Goal: Task Accomplishment & Management: Manage account settings

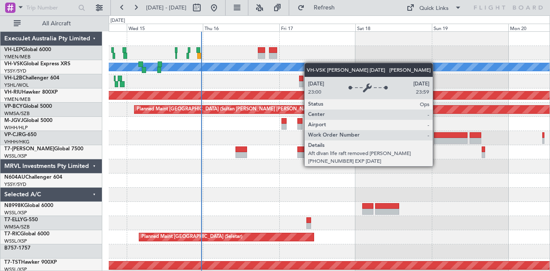
click at [226, 64] on div "[PERSON_NAME] No Crew Planned Maint [GEOGRAPHIC_DATA] ([GEOGRAPHIC_DATA]) Plann…" at bounding box center [329, 266] width 441 height 468
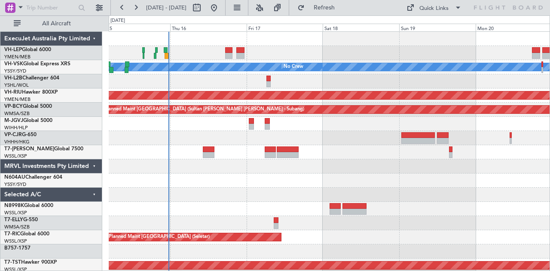
click at [196, 55] on div at bounding box center [329, 53] width 441 height 14
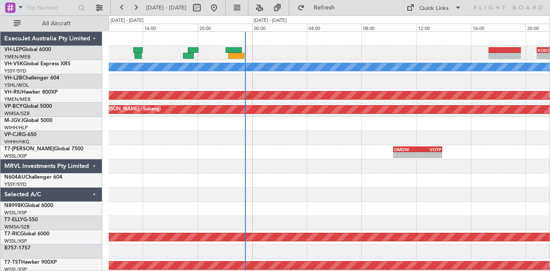
click at [357, 51] on div "- - KOKC 20:50 Z MMSD 23:25 Z" at bounding box center [329, 53] width 441 height 14
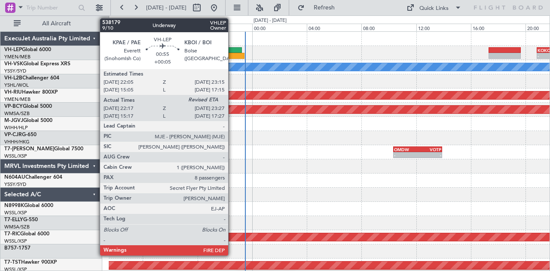
click at [232, 49] on div at bounding box center [234, 50] width 16 height 6
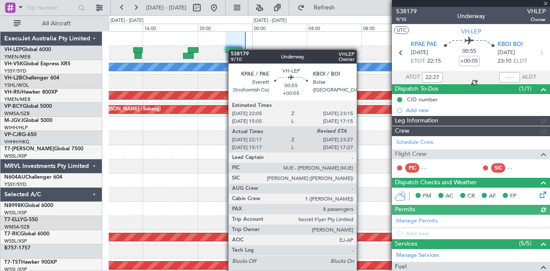
type input "[PERSON_NAME] (HHAFI)"
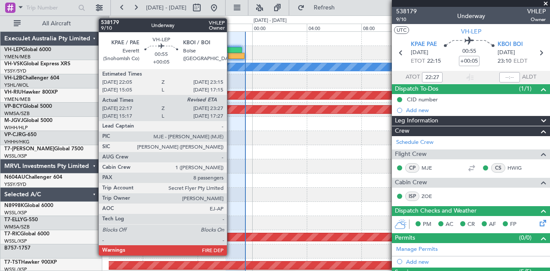
click at [231, 49] on div at bounding box center [234, 50] width 16 height 6
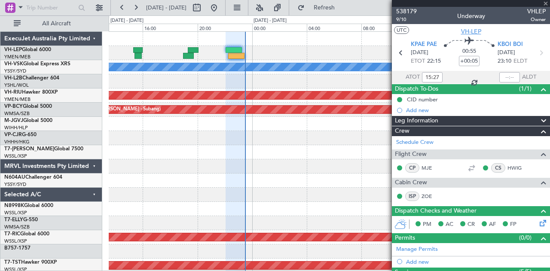
type input "22:27"
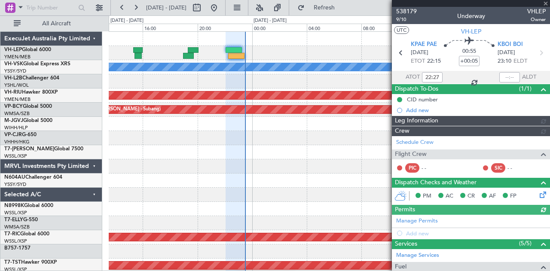
type input "[PERSON_NAME] (HHAFI)"
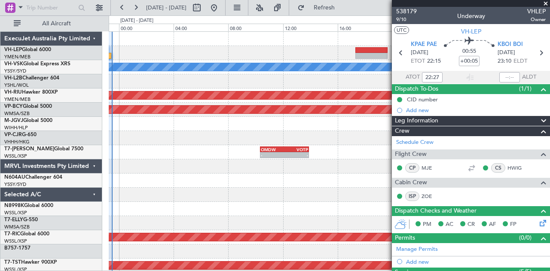
click at [204, 54] on div "- - KOKC 20:50 Z MMSD 23:25 Z" at bounding box center [329, 53] width 441 height 14
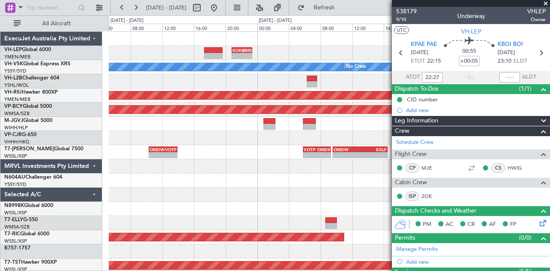
click at [174, 51] on div "- - KOKC 20:50 Z MMSD 23:25 Z [PERSON_NAME] No Crew Planned Maint [GEOGRAPHIC_D…" at bounding box center [329, 266] width 441 height 468
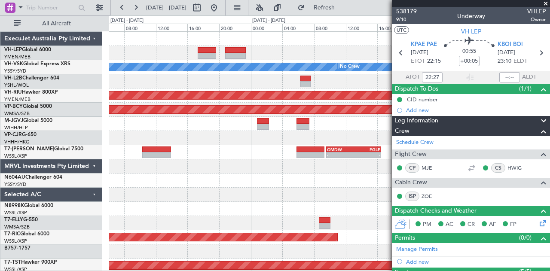
click at [198, 55] on div at bounding box center [329, 53] width 441 height 14
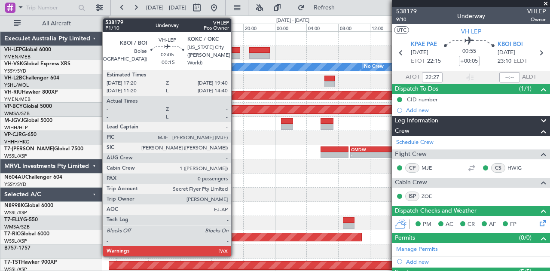
click at [129, 60] on div "[PERSON_NAME] No Crew Planned Maint [GEOGRAPHIC_DATA] ([GEOGRAPHIC_DATA]) Plann…" at bounding box center [329, 266] width 441 height 468
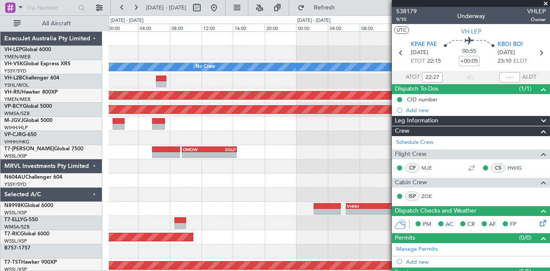
click at [159, 61] on div "[PERSON_NAME] No Crew Planned Maint [GEOGRAPHIC_DATA] ([GEOGRAPHIC_DATA]) Plann…" at bounding box center [329, 266] width 441 height 468
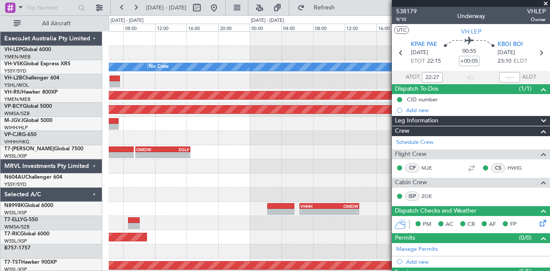
click at [70, 55] on div "[PERSON_NAME] No Crew Planned Maint [GEOGRAPHIC_DATA] ([GEOGRAPHIC_DATA]) Plann…" at bounding box center [275, 143] width 550 height 256
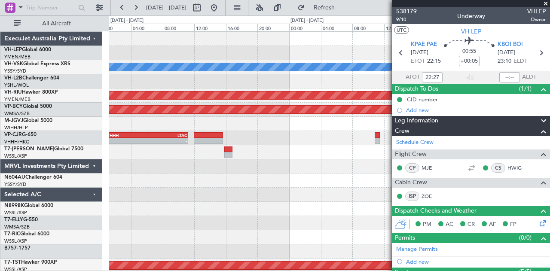
click at [119, 51] on div "[PERSON_NAME] Planned Maint [GEOGRAPHIC_DATA] ([GEOGRAPHIC_DATA]) Planned Maint…" at bounding box center [329, 266] width 441 height 468
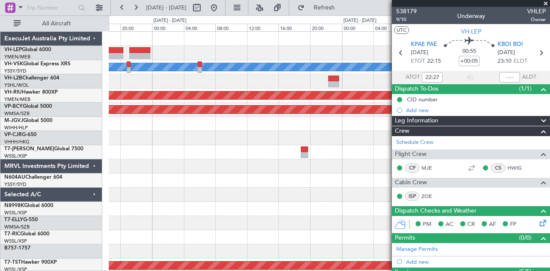
click at [87, 45] on div "[PERSON_NAME] Planned Maint [GEOGRAPHIC_DATA] ([GEOGRAPHIC_DATA]) Planned Maint…" at bounding box center [275, 143] width 550 height 256
click at [129, 46] on div at bounding box center [329, 53] width 441 height 14
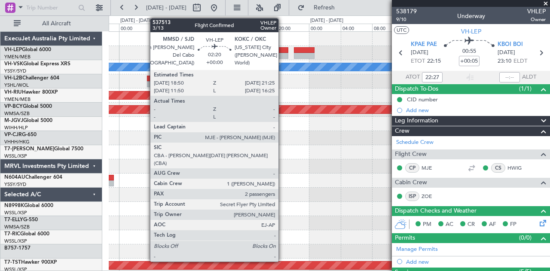
click at [283, 50] on div at bounding box center [278, 50] width 21 height 6
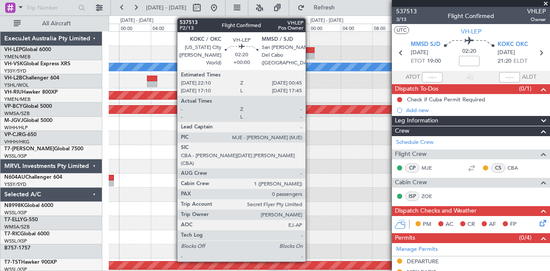
click at [310, 51] on div at bounding box center [304, 50] width 21 height 6
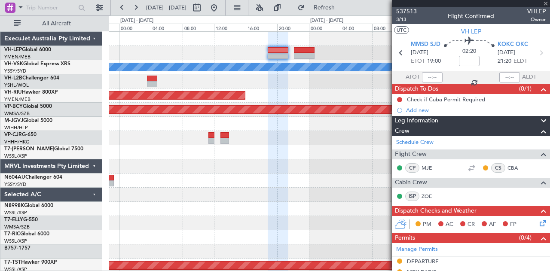
type input "0"
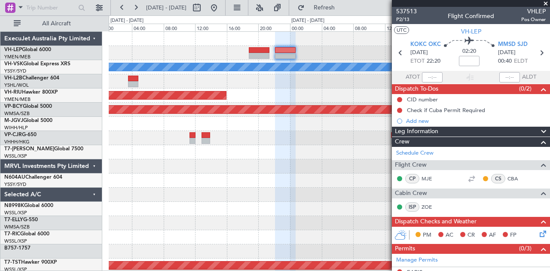
click at [254, 100] on div "Planned Maint [GEOGRAPHIC_DATA] ([GEOGRAPHIC_DATA])" at bounding box center [329, 96] width 441 height 14
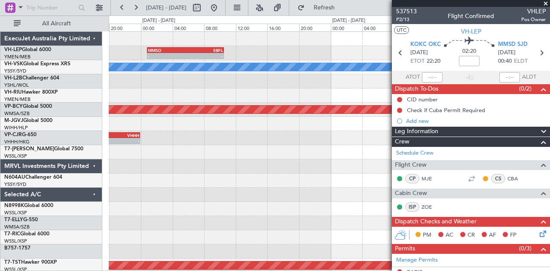
click at [132, 98] on div "- - MMSD 00:50 Z SBFL 10:30 Z [PERSON_NAME] Planned Maint [GEOGRAPHIC_DATA] (Su…" at bounding box center [329, 266] width 441 height 468
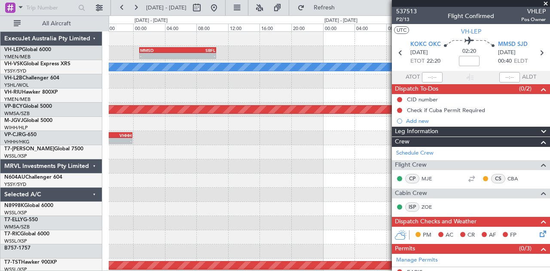
click at [545, 2] on span at bounding box center [545, 4] width 9 height 8
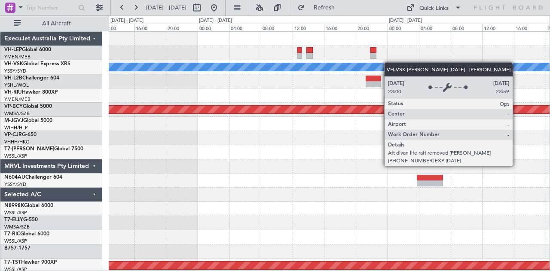
click at [323, 66] on div "MMSD 00:50 Z SBFL 10:30 Z - - - - SBKP 21:50 Z FACT 05:30 Z [PERSON_NAME] Plann…" at bounding box center [329, 266] width 441 height 468
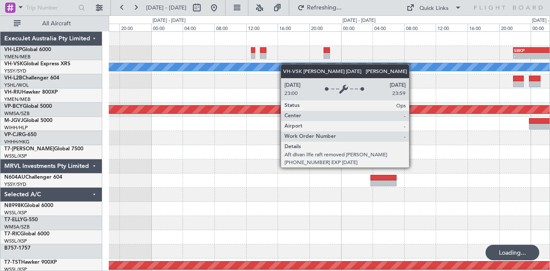
click at [219, 72] on div "- - SBKP 21:50 Z FACT 05:30 Z MMSD 00:50 Z SBFL 10:30 Z - - [PERSON_NAME] Plann…" at bounding box center [329, 266] width 441 height 468
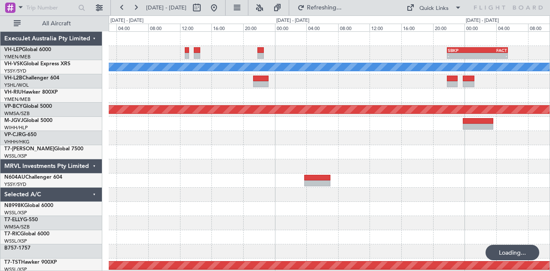
click at [169, 77] on div "- - SBKP 21:50 Z FACT 05:30 Z [PERSON_NAME] Planned Maint [GEOGRAPHIC_DATA] (Su…" at bounding box center [329, 266] width 441 height 468
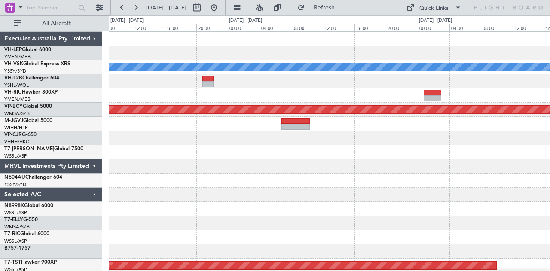
click at [349, 70] on div "SBKP 21:50 Z FACT 05:30 Z - - [PERSON_NAME] Planned Maint [GEOGRAPHIC_DATA] (Su…" at bounding box center [329, 266] width 441 height 468
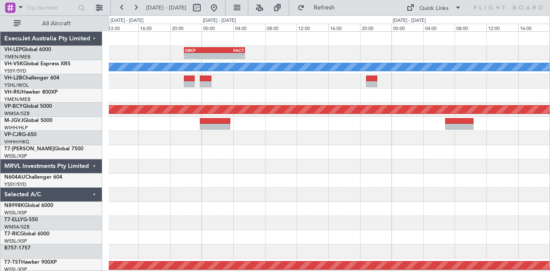
click at [414, 60] on div "SBKP 21:50 Z FACT 05:30 Z - - [PERSON_NAME] Planned Maint [GEOGRAPHIC_DATA] (Su…" at bounding box center [329, 266] width 441 height 468
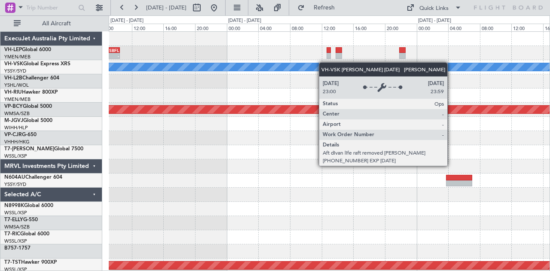
click at [370, 67] on div "MMSD 00:50 Z SBFL 10:30 Z - - - - SBKP 21:50 Z FACT 05:30 Z [PERSON_NAME] Plann…" at bounding box center [329, 266] width 441 height 468
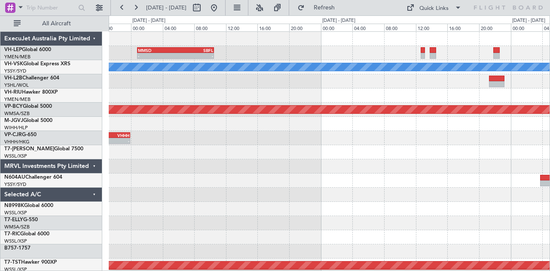
click at [320, 63] on div "MMSD 00:50 Z SBFL 10:30 Z - - [PERSON_NAME] Planned Maint [GEOGRAPHIC_DATA] (Su…" at bounding box center [329, 266] width 441 height 468
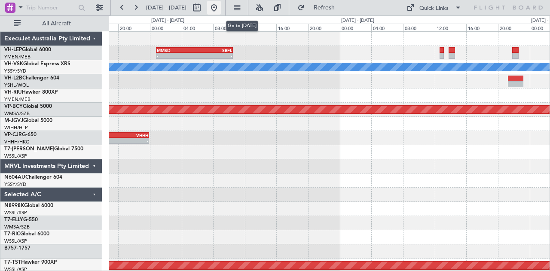
click at [221, 6] on button at bounding box center [214, 8] width 14 height 14
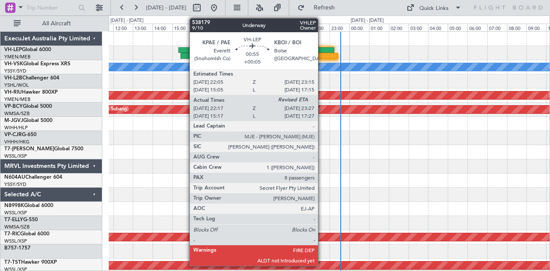
click at [322, 54] on div at bounding box center [326, 56] width 23 height 6
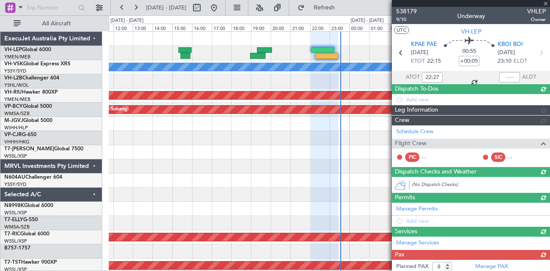
type input "15:27"
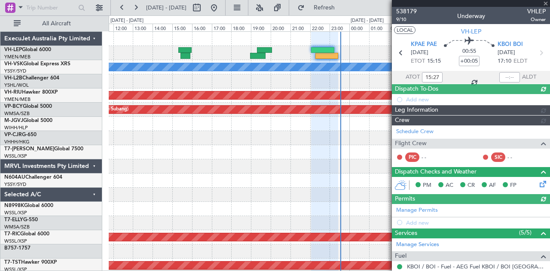
type input "[PERSON_NAME] (HHAFI)"
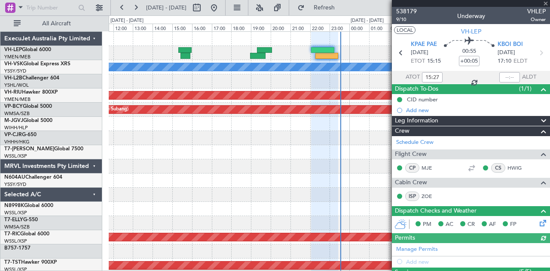
type input "22:27"
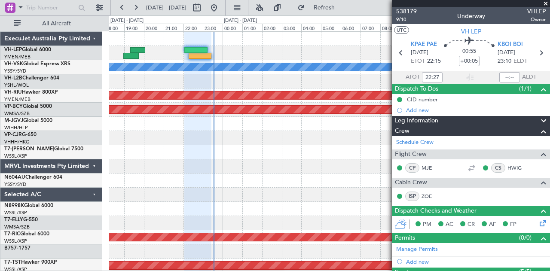
click at [250, 85] on div at bounding box center [329, 81] width 441 height 14
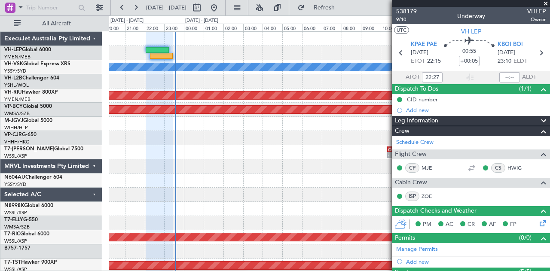
click at [229, 141] on div at bounding box center [329, 138] width 441 height 14
click at [546, 3] on span at bounding box center [545, 4] width 9 height 8
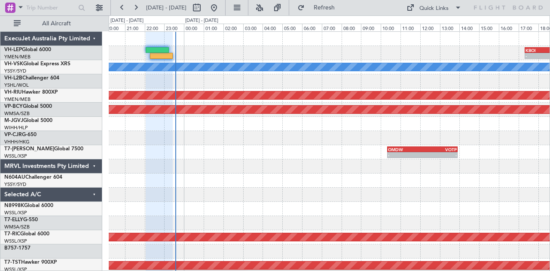
type input "0"
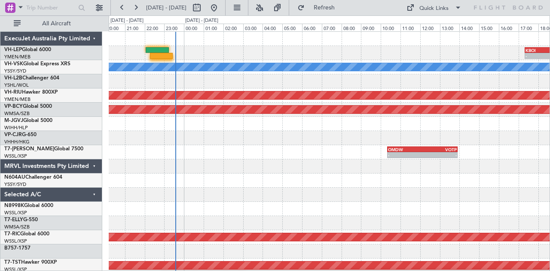
click at [186, 127] on div "- - KBOI 17:20 Z KOKC 19:40 Z - - KOKC 20:50 Z MMSD 23:25 Z [PERSON_NAME] Plann…" at bounding box center [329, 266] width 441 height 468
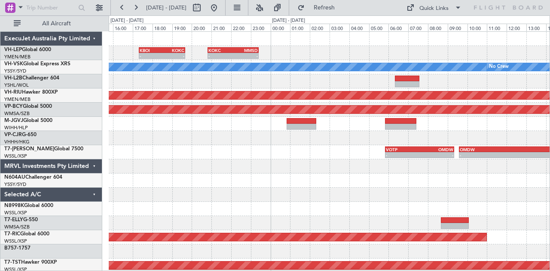
click at [203, 75] on div "- - KBOI 17:20 Z KOKC 19:40 Z - - KOKC 20:50 Z MMSD 23:25 Z [PERSON_NAME] No Cr…" at bounding box center [329, 266] width 441 height 468
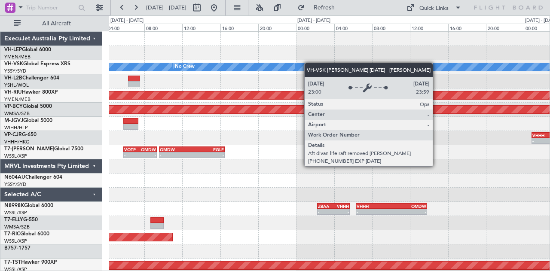
click at [139, 65] on div "- - KBOI 17:20 Z KOKC 19:40 Z - - KOKC 20:50 Z MMSD 23:25 Z [PERSON_NAME] No Cr…" at bounding box center [329, 266] width 441 height 468
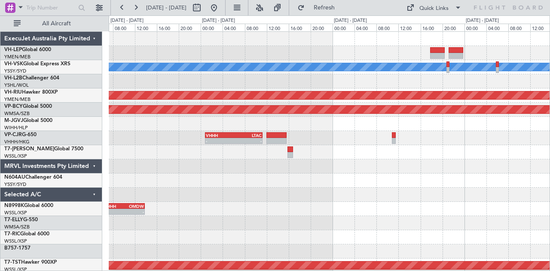
click at [302, 49] on div at bounding box center [329, 53] width 441 height 14
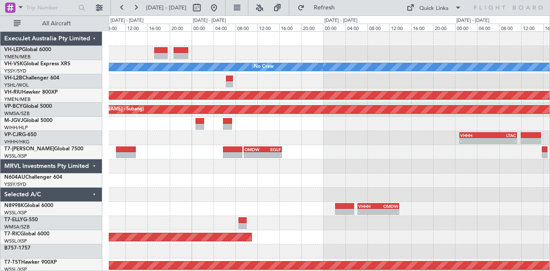
click at [352, 67] on div "[PERSON_NAME] No Crew Planned Maint [GEOGRAPHIC_DATA] ([GEOGRAPHIC_DATA]) Plann…" at bounding box center [329, 266] width 441 height 468
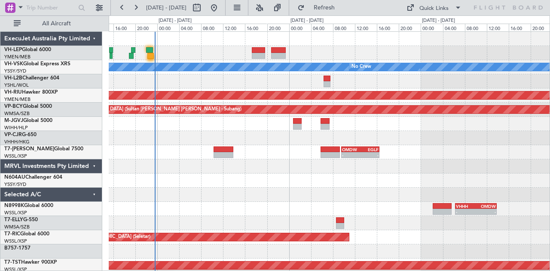
click at [394, 70] on div "[PERSON_NAME] No Crew Planned Maint [GEOGRAPHIC_DATA] ([GEOGRAPHIC_DATA]) Plann…" at bounding box center [329, 266] width 441 height 468
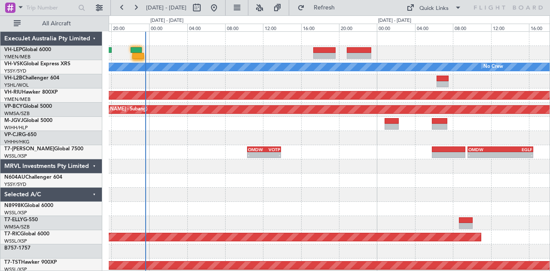
click at [253, 51] on div at bounding box center [329, 53] width 441 height 14
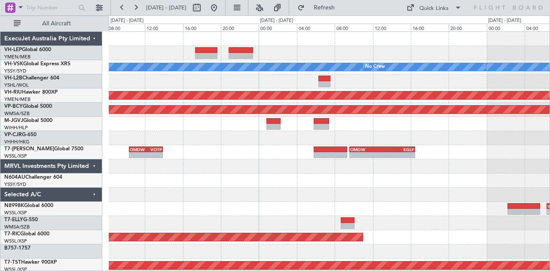
click at [324, 48] on div at bounding box center [329, 53] width 441 height 14
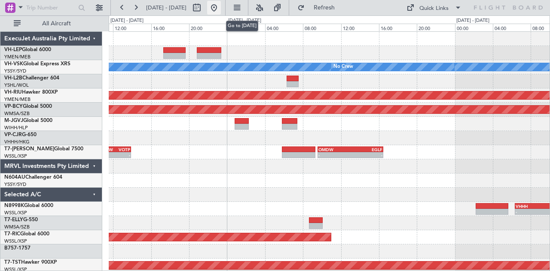
click at [221, 8] on button at bounding box center [214, 8] width 14 height 14
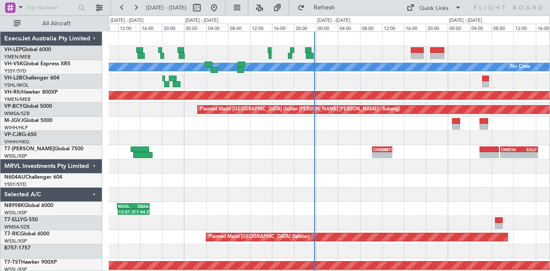
click at [177, 146] on div "[PERSON_NAME] No Crew Planned Maint [GEOGRAPHIC_DATA] ([GEOGRAPHIC_DATA]) Plann…" at bounding box center [329, 266] width 441 height 468
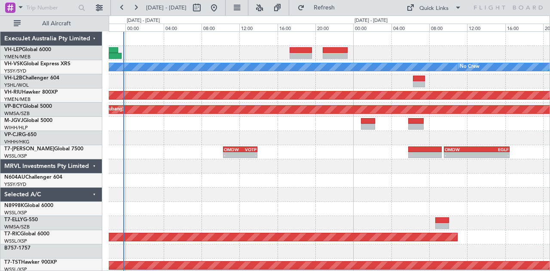
click at [200, 79] on div at bounding box center [329, 81] width 441 height 14
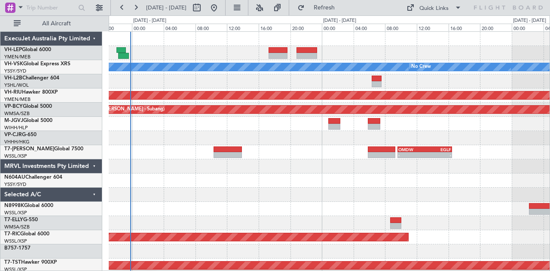
click at [211, 185] on div at bounding box center [329, 181] width 441 height 14
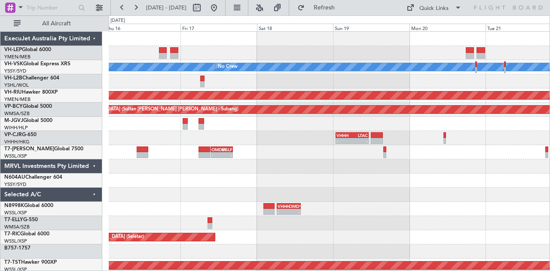
click at [203, 174] on div at bounding box center [329, 181] width 441 height 14
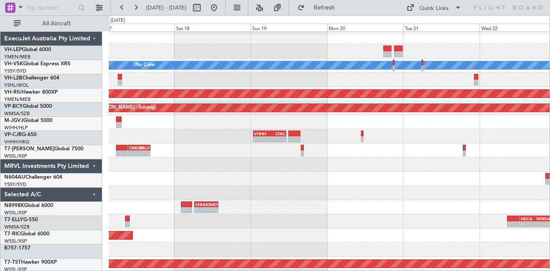
click at [128, 158] on div "- - OMDW 09:35 Z EGLF 16:30 Z" at bounding box center [329, 150] width 441 height 14
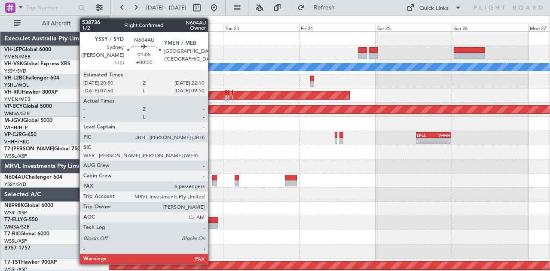
click at [212, 180] on div at bounding box center [214, 183] width 4 height 6
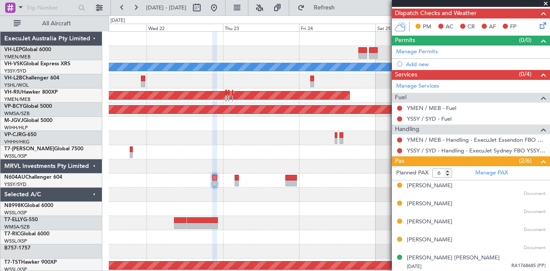
scroll to position [176, 0]
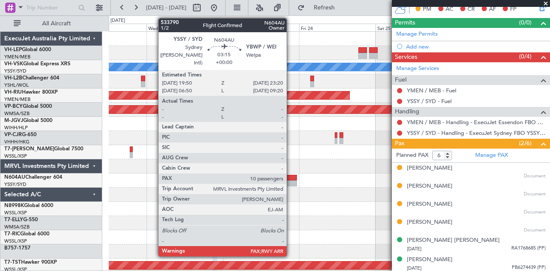
click at [291, 179] on div at bounding box center [290, 178] width 11 height 6
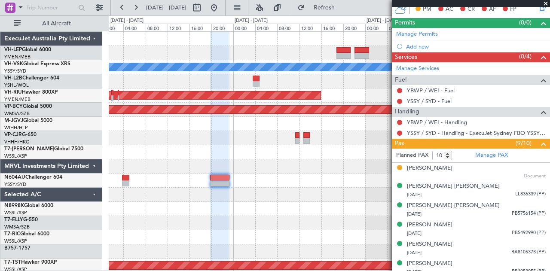
scroll to position [90, 0]
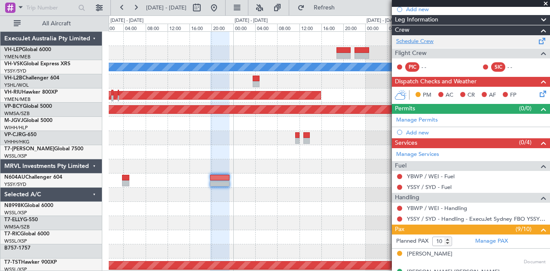
click at [414, 38] on link "Schedule Crew" at bounding box center [414, 41] width 37 height 9
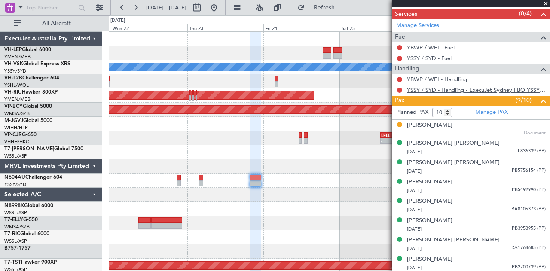
scroll to position [258, 0]
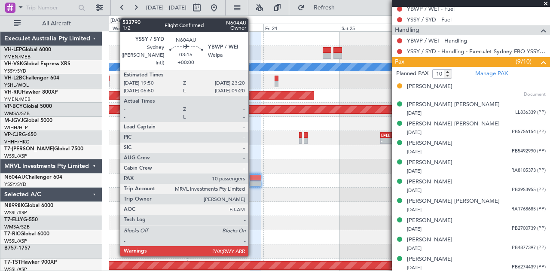
click at [253, 177] on div at bounding box center [255, 178] width 11 height 6
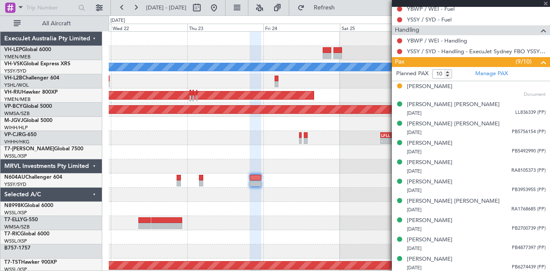
scroll to position [86, 0]
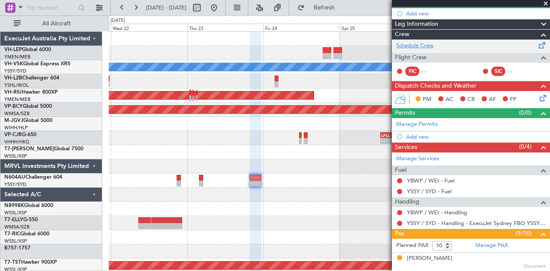
click at [412, 43] on link "Schedule Crew" at bounding box center [414, 46] width 37 height 9
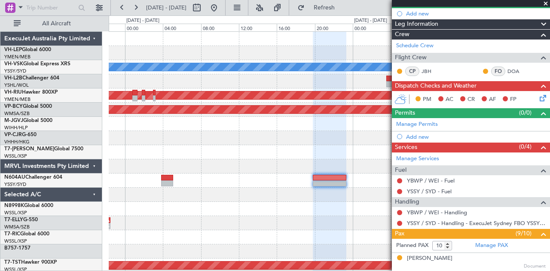
click at [257, 140] on div at bounding box center [329, 138] width 441 height 14
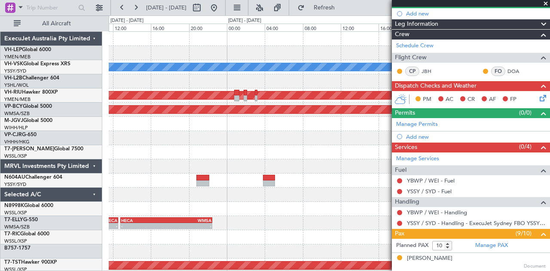
click at [546, 2] on span at bounding box center [545, 4] width 9 height 8
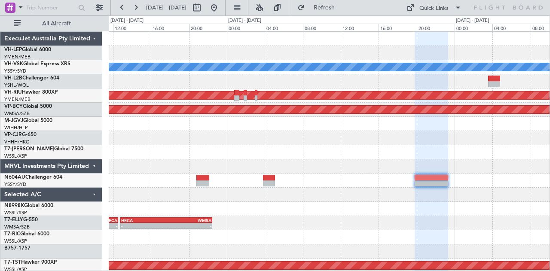
type input "0"
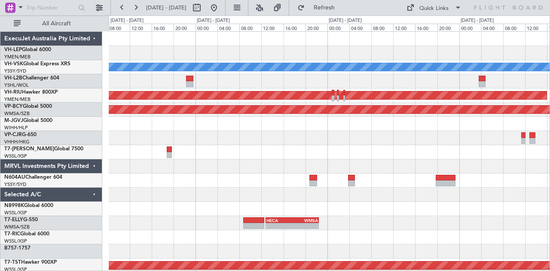
click at [281, 81] on div at bounding box center [329, 81] width 441 height 14
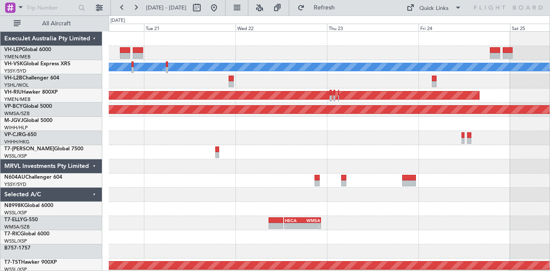
click at [269, 50] on div "- - MMSD 00:50 Z SBFL 10:30 Z" at bounding box center [329, 53] width 441 height 14
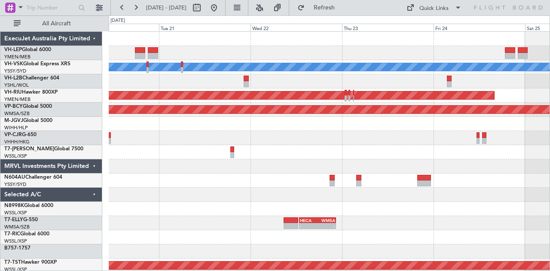
click at [290, 46] on div "- - MMSD 00:50 Z SBFL 10:30 Z" at bounding box center [329, 53] width 441 height 14
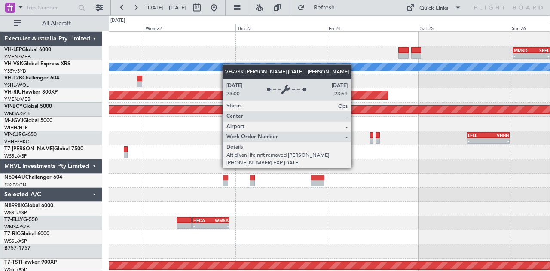
click at [98, 85] on div "- - MMSD 00:50 Z SBFL 10:30 Z [PERSON_NAME] Planned Maint [GEOGRAPHIC_DATA] ([G…" at bounding box center [275, 143] width 550 height 256
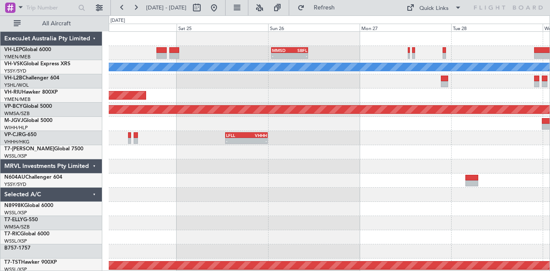
click at [270, 75] on div "- - MMSD 00:50 Z SBFL 10:30 Z [PERSON_NAME] Planned Maint [GEOGRAPHIC_DATA] ([G…" at bounding box center [329, 266] width 441 height 468
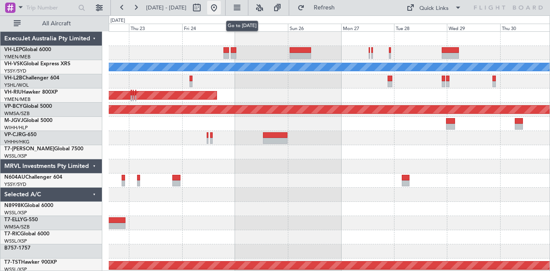
click at [221, 7] on button at bounding box center [214, 8] width 14 height 14
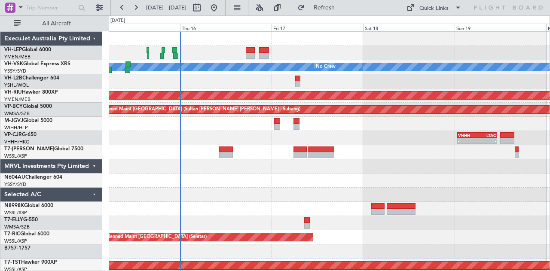
click at [281, 82] on div at bounding box center [329, 81] width 441 height 14
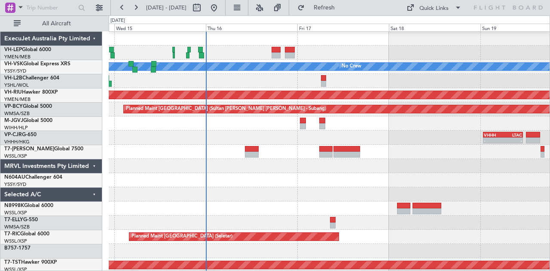
scroll to position [0, 0]
click at [253, 79] on div at bounding box center [329, 81] width 441 height 14
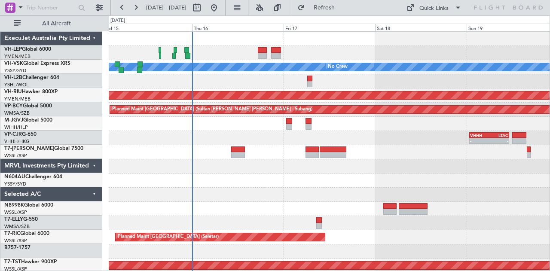
scroll to position [0, 0]
click at [231, 87] on div at bounding box center [329, 81] width 441 height 14
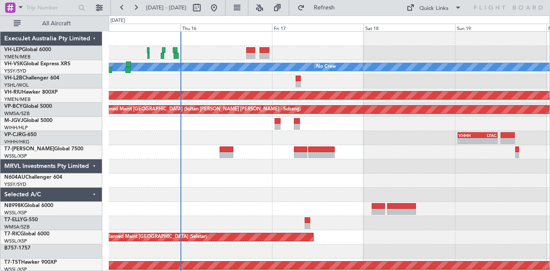
click at [320, 82] on div at bounding box center [329, 81] width 441 height 14
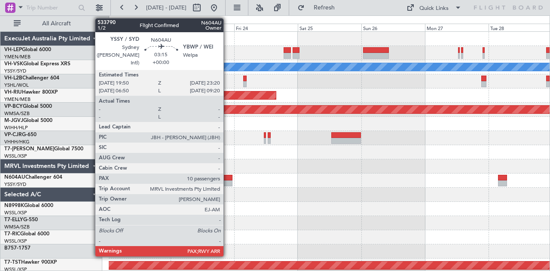
click at [228, 180] on div at bounding box center [227, 183] width 9 height 6
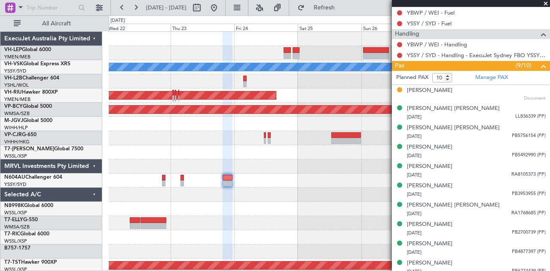
scroll to position [258, 0]
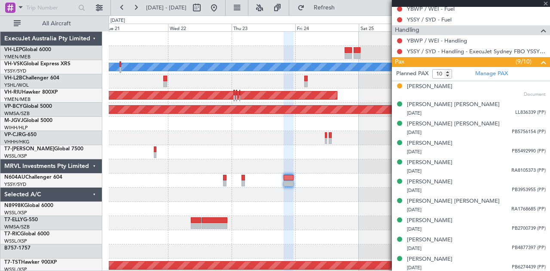
click at [308, 145] on div at bounding box center [329, 152] width 441 height 14
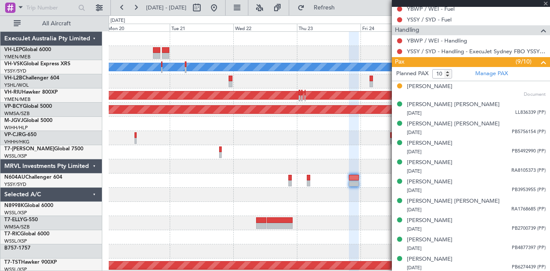
click at [343, 105] on div "Planned Maint [GEOGRAPHIC_DATA] (Sultan [PERSON_NAME] [PERSON_NAME] - Subang)" at bounding box center [329, 110] width 441 height 14
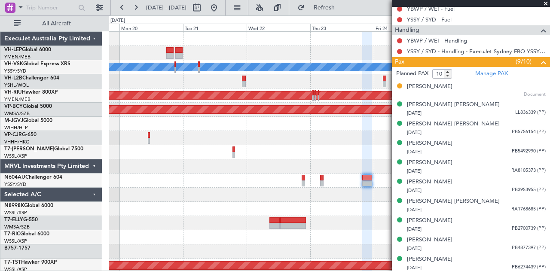
click at [30, 96] on div "[PERSON_NAME] Planned Maint [GEOGRAPHIC_DATA] ([GEOGRAPHIC_DATA]) Planned Maint…" at bounding box center [275, 143] width 550 height 256
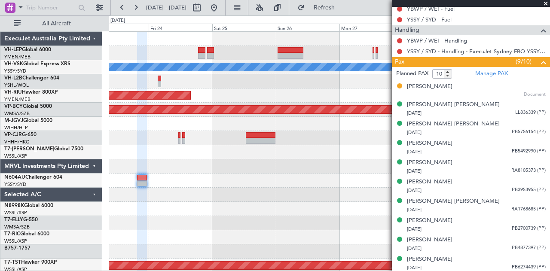
click at [86, 98] on div "[PERSON_NAME] Planned Maint [GEOGRAPHIC_DATA] ([GEOGRAPHIC_DATA]) Planned Maint…" at bounding box center [275, 143] width 550 height 256
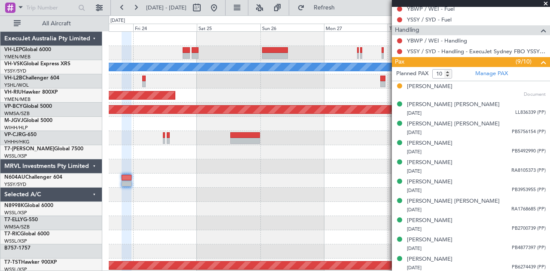
click at [302, 78] on div "[PERSON_NAME] Planned Maint [GEOGRAPHIC_DATA] ([GEOGRAPHIC_DATA]) Planned Maint…" at bounding box center [329, 266] width 441 height 468
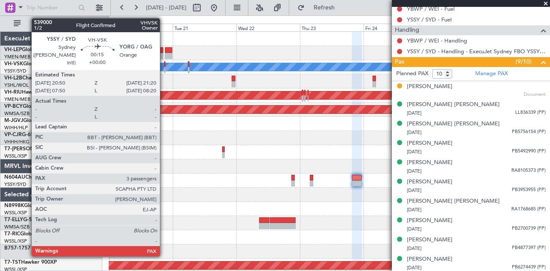
click at [164, 65] on div at bounding box center [165, 64] width 2 height 6
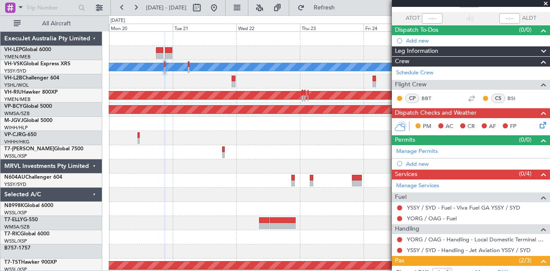
scroll to position [0, 0]
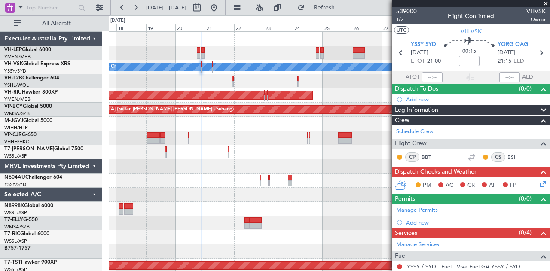
click at [273, 149] on div at bounding box center [329, 152] width 441 height 14
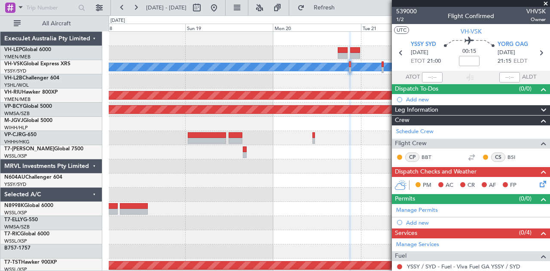
click at [112, 178] on div at bounding box center [329, 181] width 441 height 14
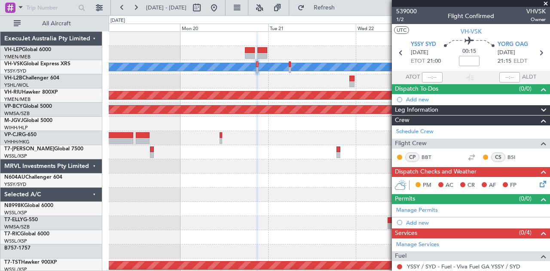
click at [37, 177] on div "[PERSON_NAME] No Crew Planned Maint [GEOGRAPHIC_DATA] ([GEOGRAPHIC_DATA]) Plann…" at bounding box center [275, 143] width 550 height 256
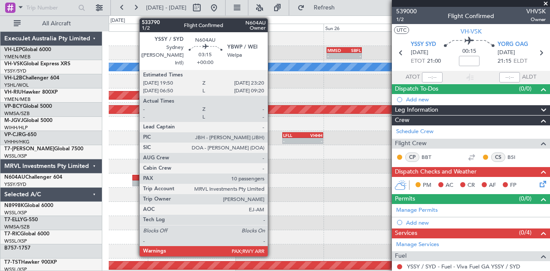
click at [135, 178] on div at bounding box center [138, 178] width 13 height 6
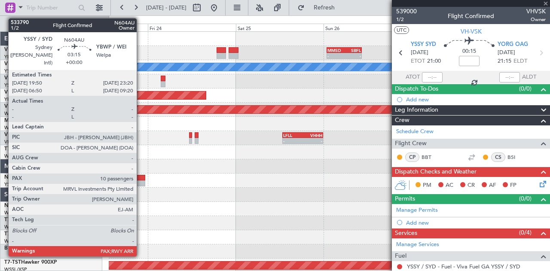
type input "10"
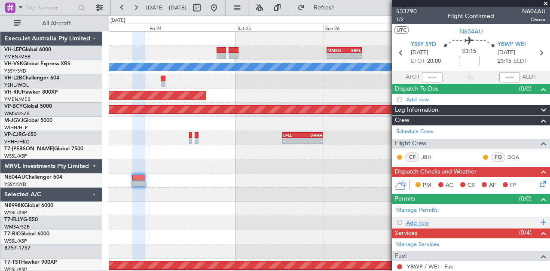
scroll to position [129, 0]
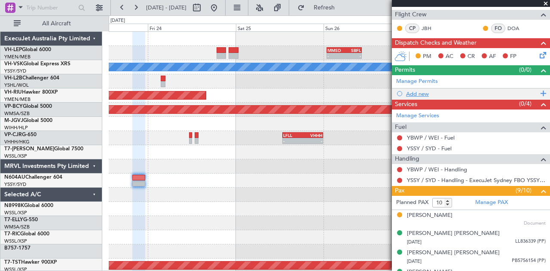
click at [423, 92] on div "Add new" at bounding box center [472, 93] width 132 height 7
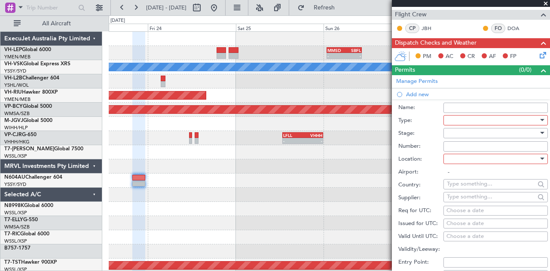
click at [451, 132] on div at bounding box center [493, 133] width 92 height 13
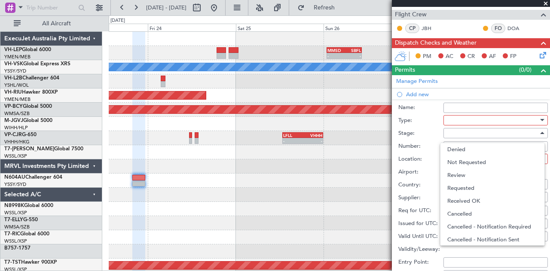
click at [456, 117] on div at bounding box center [275, 135] width 550 height 271
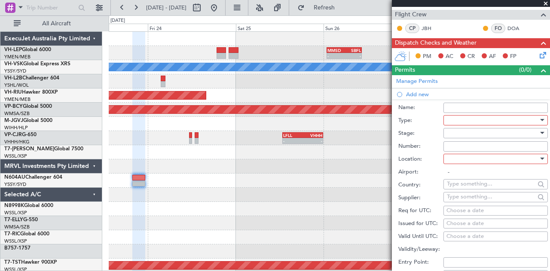
click at [456, 117] on div at bounding box center [493, 120] width 92 height 13
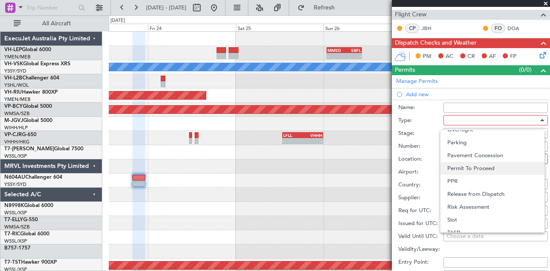
scroll to position [258, 0]
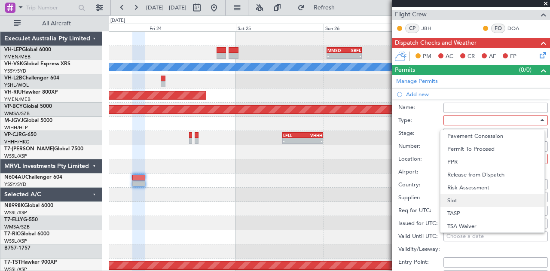
click at [463, 198] on span "Slot" at bounding box center [492, 200] width 90 height 13
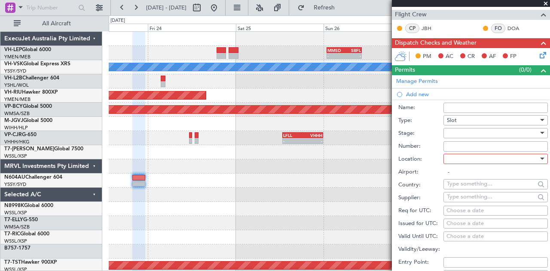
click at [461, 132] on div at bounding box center [493, 133] width 92 height 13
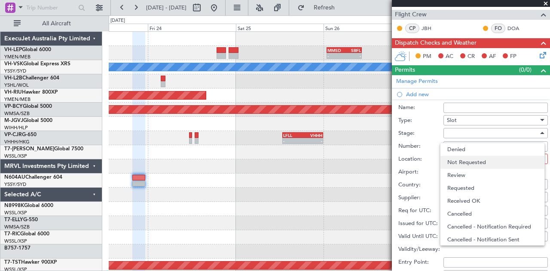
click at [455, 160] on span "Not Requested" at bounding box center [492, 162] width 90 height 13
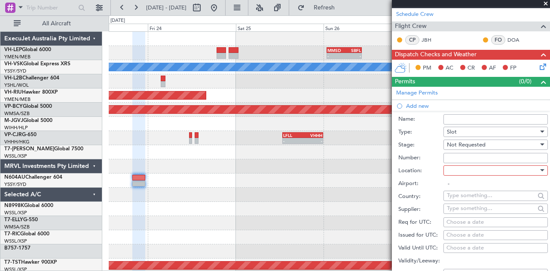
scroll to position [129, 0]
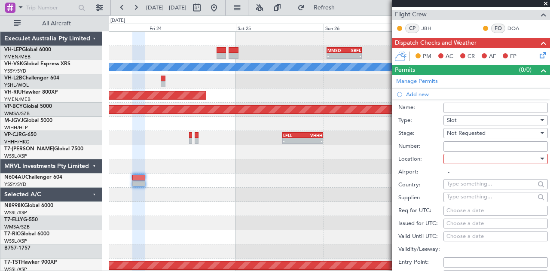
click at [461, 160] on div at bounding box center [493, 159] width 92 height 13
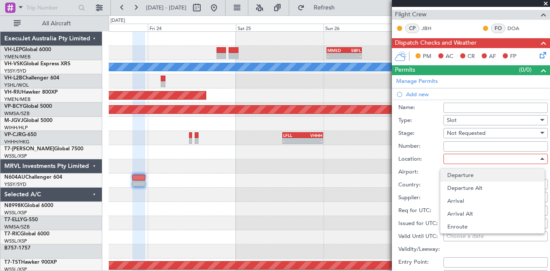
click at [464, 177] on span "Departure" at bounding box center [492, 175] width 90 height 13
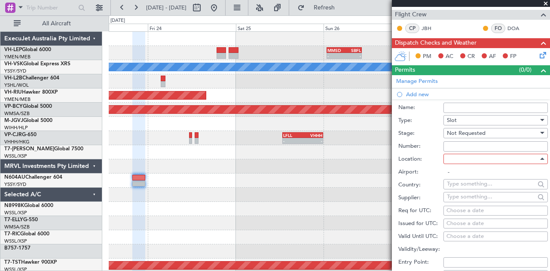
type input "YSSY / SYD"
click at [462, 223] on div "Choose a date" at bounding box center [495, 224] width 98 height 9
select select "10"
select select "2025"
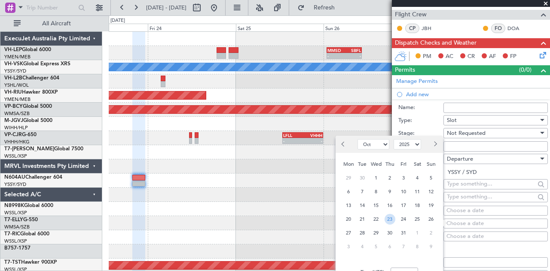
click at [385, 219] on span "23" at bounding box center [390, 219] width 11 height 11
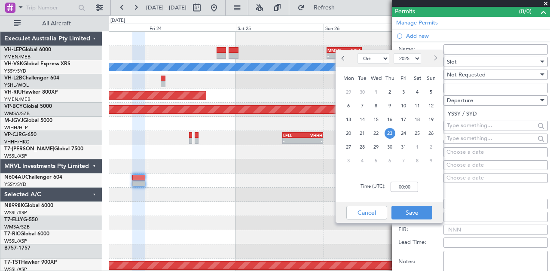
scroll to position [215, 0]
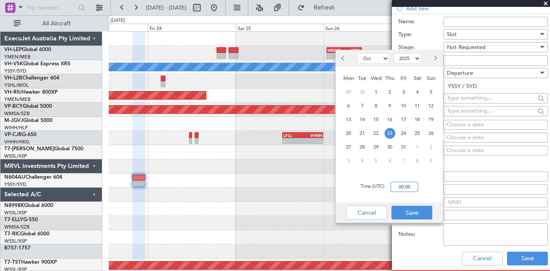
click at [412, 189] on input "00:00" at bounding box center [404, 187] width 27 height 10
type input "20:00"
click at [414, 205] on div "Cancel Save" at bounding box center [389, 212] width 107 height 21
click at [414, 210] on button "Save" at bounding box center [411, 213] width 41 height 14
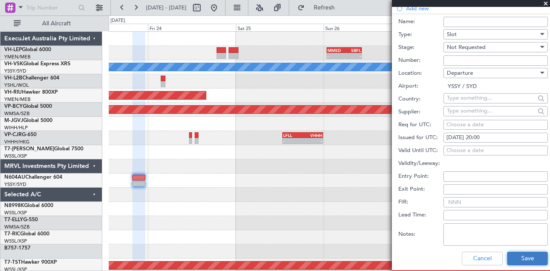
click at [519, 257] on button "Save" at bounding box center [527, 259] width 41 height 14
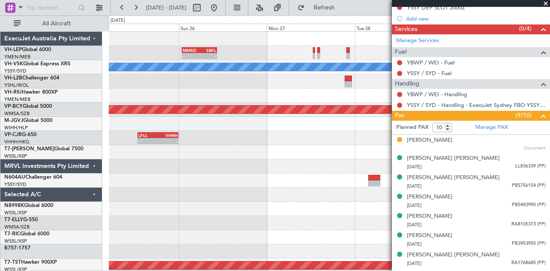
click at [174, 201] on div at bounding box center [329, 195] width 441 height 14
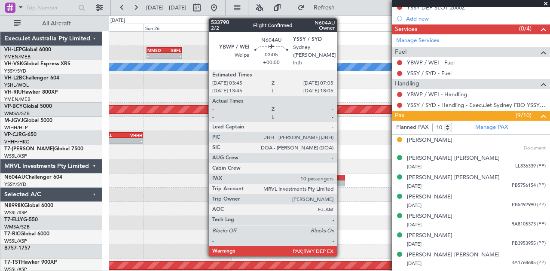
click at [341, 181] on div at bounding box center [339, 183] width 12 height 6
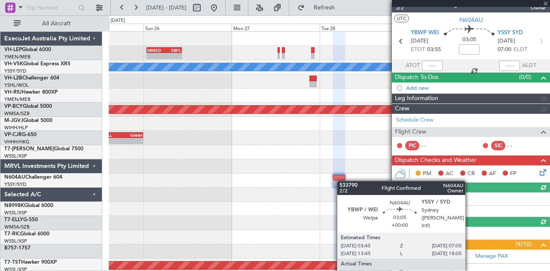
scroll to position [204, 0]
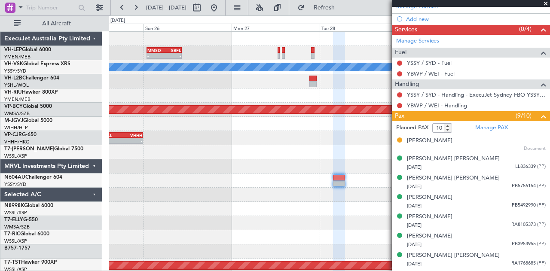
click at [302, 183] on div at bounding box center [329, 181] width 441 height 14
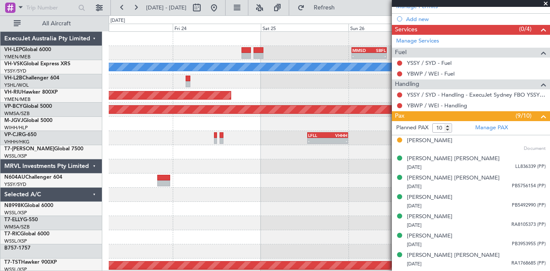
click at [281, 189] on div "- - MMSD 00:50 Z SBFL 10:30 Z [PERSON_NAME] Planned Maint [GEOGRAPHIC_DATA] ([G…" at bounding box center [329, 266] width 441 height 468
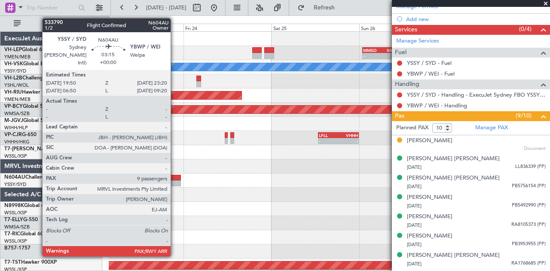
click at [175, 184] on div at bounding box center [174, 183] width 13 height 6
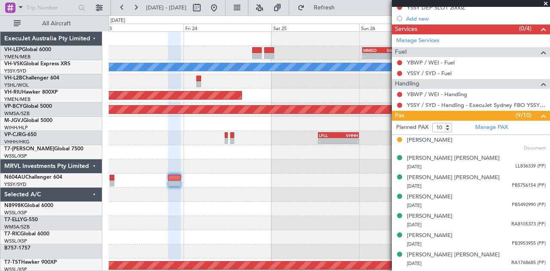
scroll to position [129, 0]
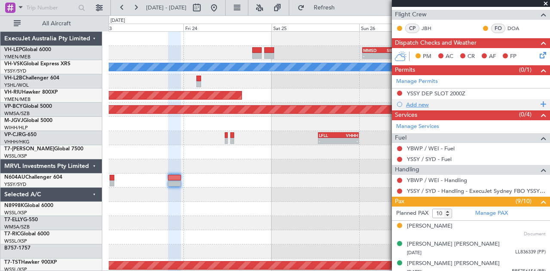
click at [414, 101] on div "Add new" at bounding box center [472, 104] width 132 height 7
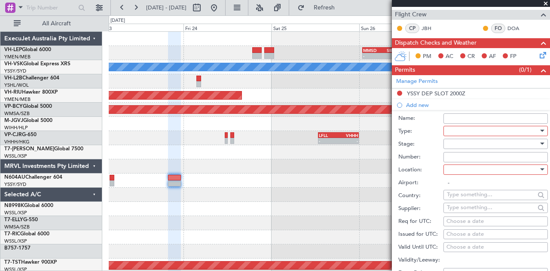
click at [453, 128] on div at bounding box center [493, 131] width 92 height 13
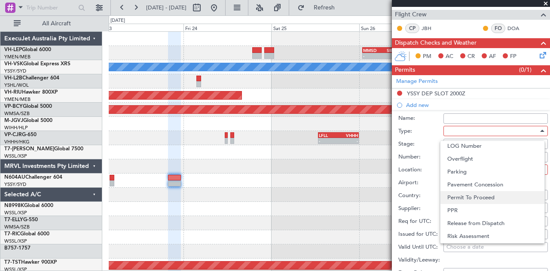
scroll to position [172, 0]
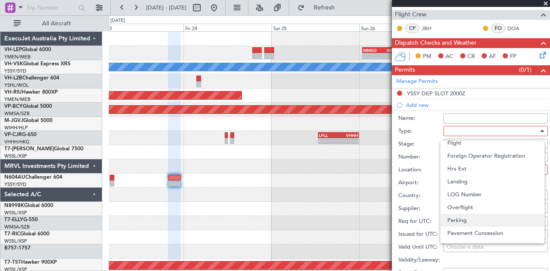
click at [464, 217] on span "Parking" at bounding box center [492, 220] width 90 height 13
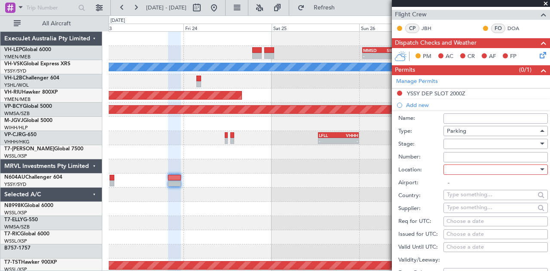
scroll to position [225, 0]
click at [461, 143] on div at bounding box center [493, 143] width 92 height 13
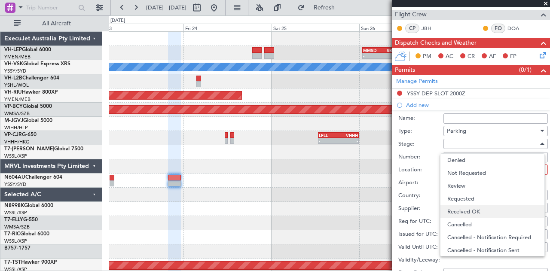
click at [459, 211] on span "Received OK" at bounding box center [492, 211] width 90 height 13
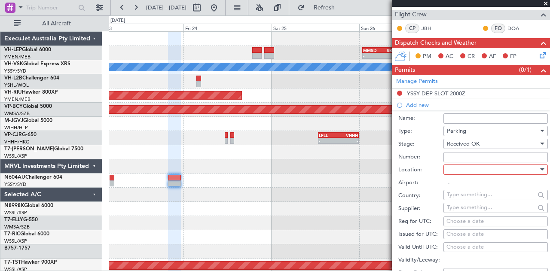
click at [458, 167] on div at bounding box center [493, 169] width 92 height 13
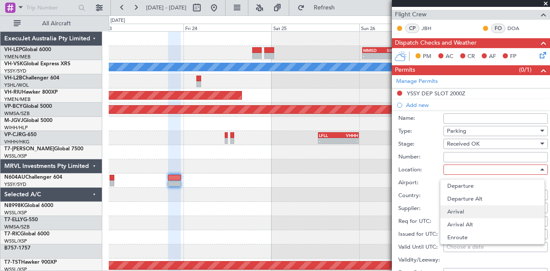
click at [458, 208] on span "Arrival" at bounding box center [492, 211] width 90 height 13
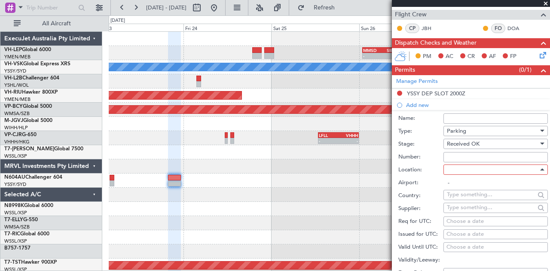
type input "YBWP / WEI"
click at [461, 157] on input "Number:" at bounding box center [495, 157] width 104 height 10
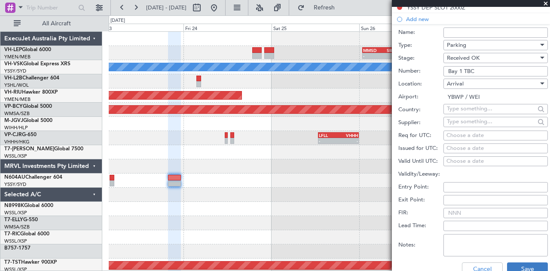
type input "Bay 1 TBC"
click at [517, 267] on button "Save" at bounding box center [527, 269] width 41 height 14
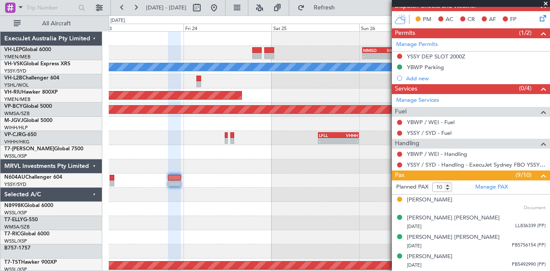
scroll to position [129, 0]
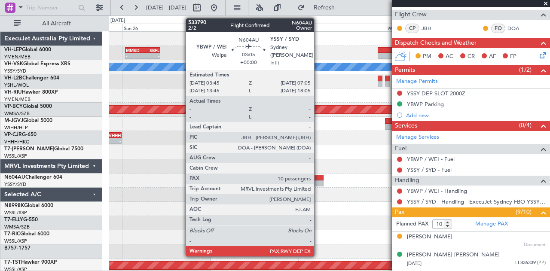
click at [318, 183] on div at bounding box center [317, 183] width 12 height 6
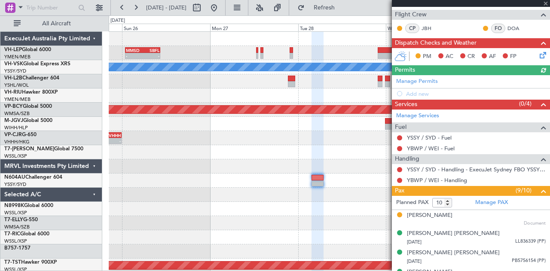
click at [421, 93] on div "Manage Permits Add new" at bounding box center [471, 87] width 158 height 24
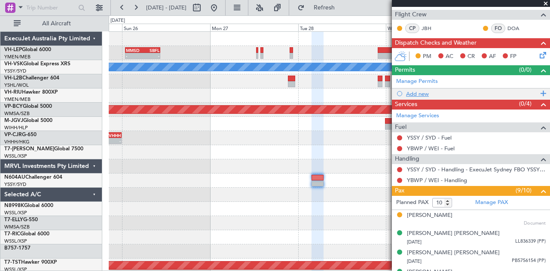
click at [421, 94] on div "Add new" at bounding box center [472, 93] width 132 height 7
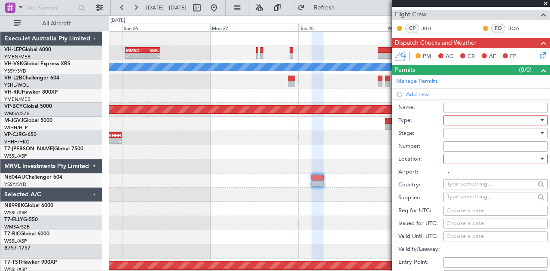
click at [450, 122] on div at bounding box center [493, 120] width 92 height 13
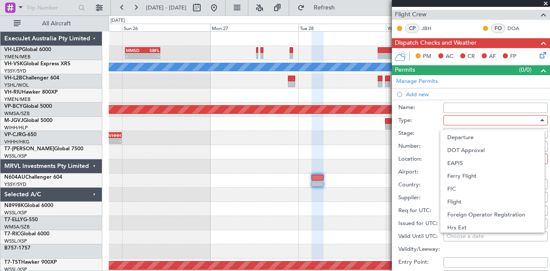
scroll to position [119, 0]
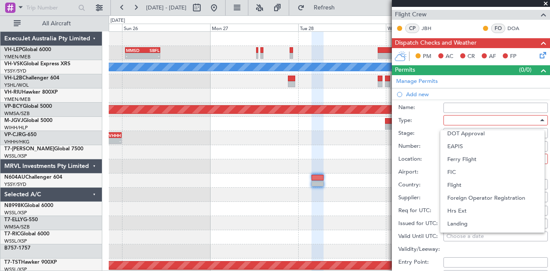
click at [488, 109] on div at bounding box center [275, 135] width 550 height 271
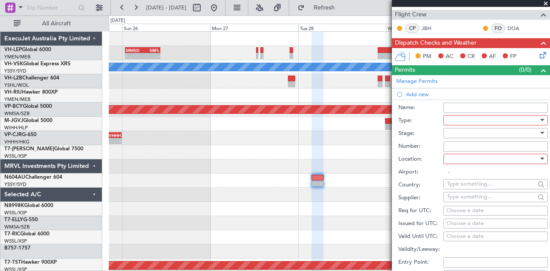
click at [479, 121] on div at bounding box center [493, 120] width 92 height 13
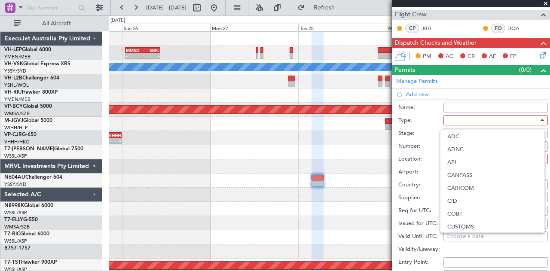
click at [315, 181] on div at bounding box center [275, 135] width 550 height 271
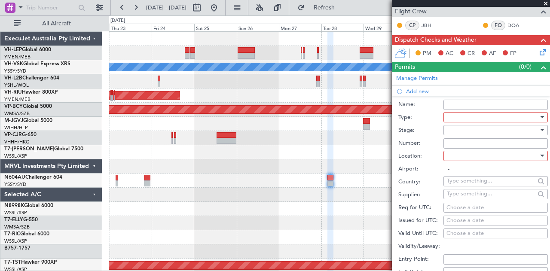
scroll to position [136, 0]
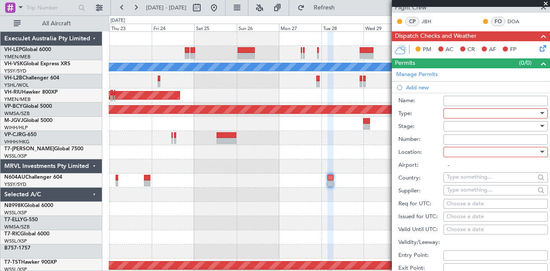
click at [467, 113] on div at bounding box center [493, 113] width 92 height 13
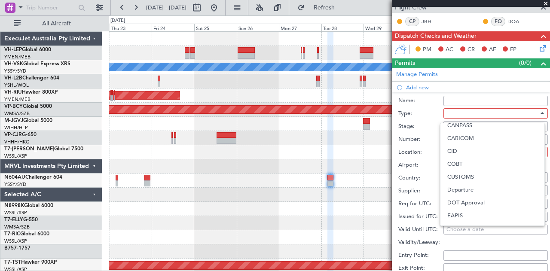
scroll to position [0, 0]
drag, startPoint x: 546, startPoint y: 78, endPoint x: 537, endPoint y: 6, distance: 71.9
click at [537, 6] on div at bounding box center [275, 135] width 550 height 271
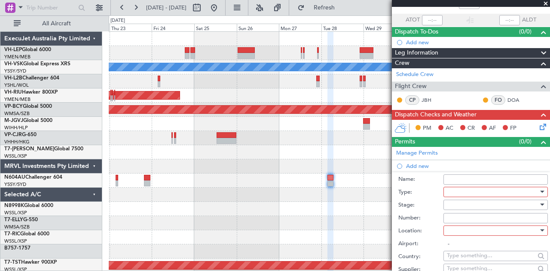
scroll to position [129, 0]
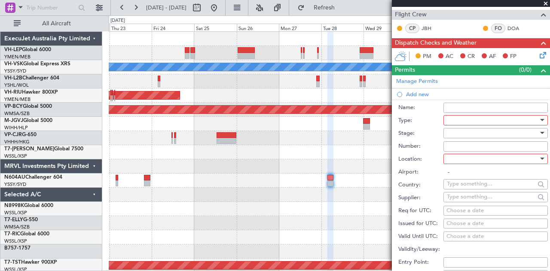
click at [496, 120] on div at bounding box center [493, 120] width 92 height 13
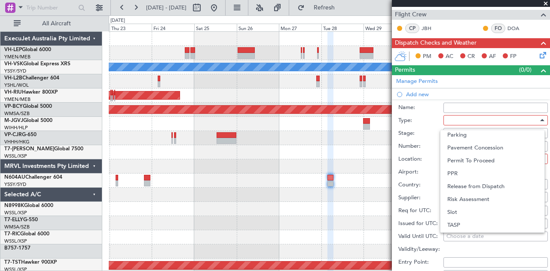
scroll to position [258, 0]
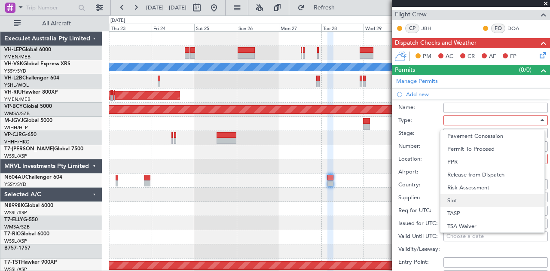
click at [485, 201] on span "Slot" at bounding box center [492, 200] width 90 height 13
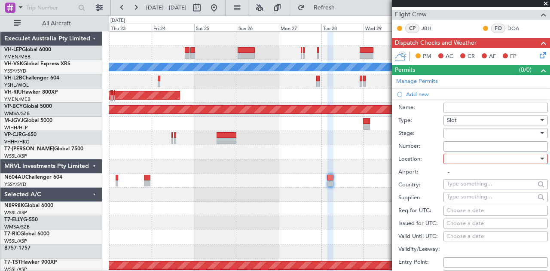
click at [489, 134] on div at bounding box center [493, 133] width 92 height 13
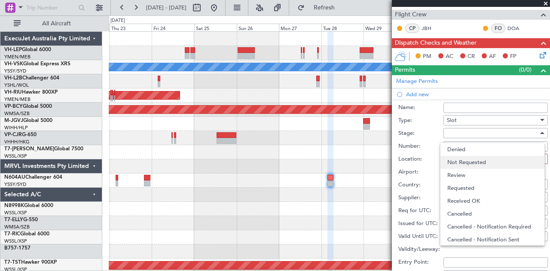
click at [483, 162] on span "Not Requested" at bounding box center [492, 162] width 90 height 13
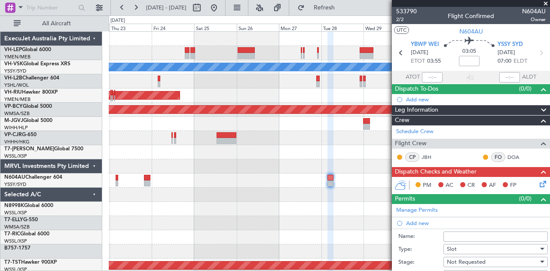
scroll to position [129, 0]
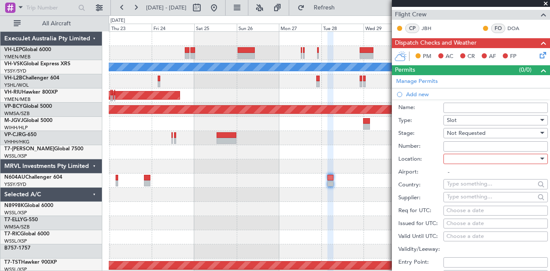
click at [473, 220] on div "Choose a date" at bounding box center [495, 224] width 98 height 9
select select "10"
select select "2025"
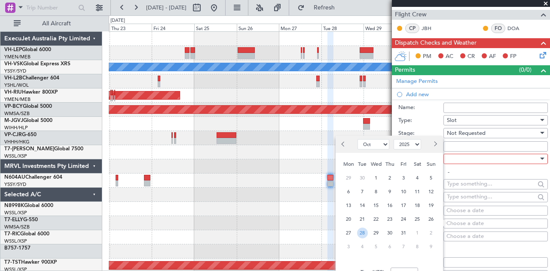
click at [361, 232] on span "28" at bounding box center [362, 233] width 11 height 11
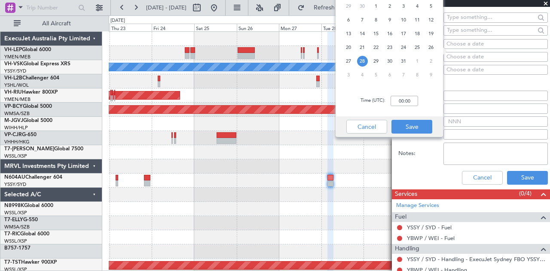
scroll to position [301, 0]
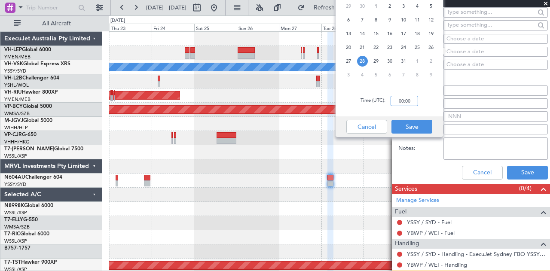
click at [415, 102] on input "00:00" at bounding box center [404, 101] width 27 height 10
type input "07:00"
click at [424, 130] on button "Save" at bounding box center [411, 127] width 41 height 14
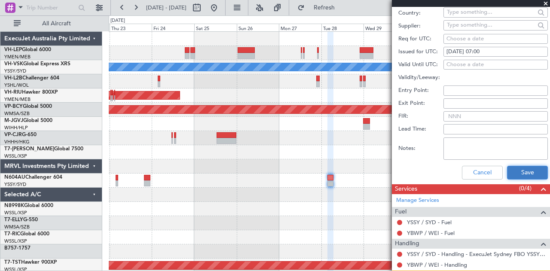
click at [512, 174] on button "Save" at bounding box center [527, 173] width 41 height 14
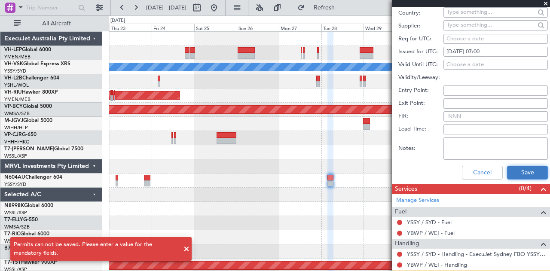
click at [513, 167] on button "Save" at bounding box center [527, 173] width 41 height 14
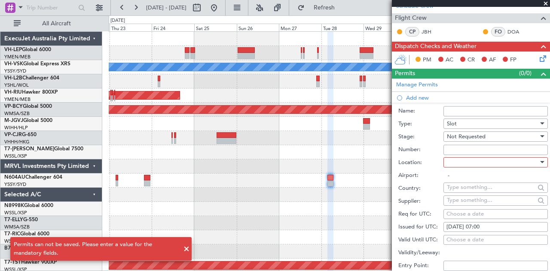
scroll to position [215, 0]
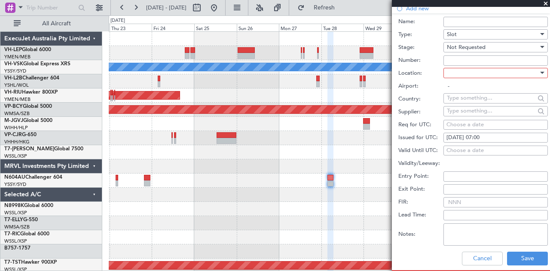
click at [472, 73] on div at bounding box center [493, 73] width 92 height 13
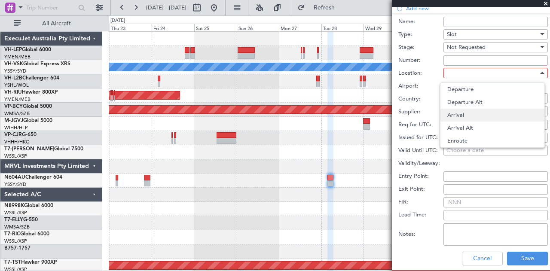
click at [468, 116] on span "Arrival" at bounding box center [492, 115] width 90 height 13
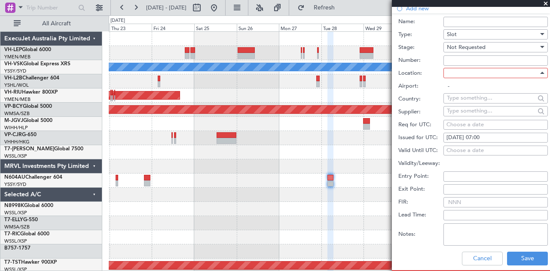
type input "YSSY / SYD"
click at [516, 252] on button "Save" at bounding box center [527, 259] width 41 height 14
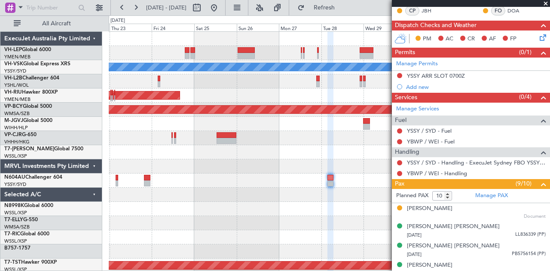
scroll to position [172, 0]
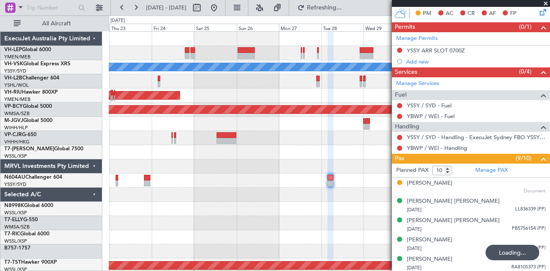
click at [547, 1] on span at bounding box center [545, 4] width 9 height 8
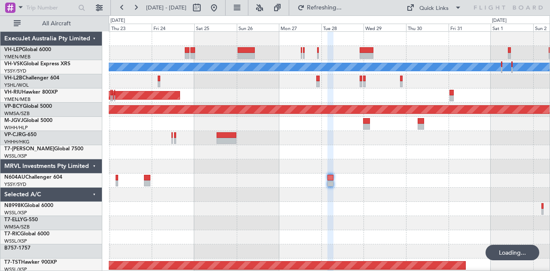
type input "0"
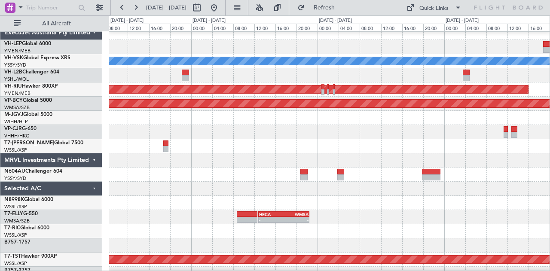
scroll to position [0, 0]
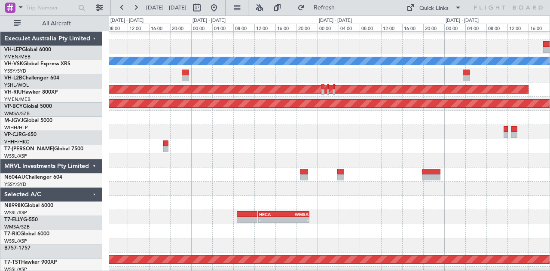
click at [327, 181] on div at bounding box center [329, 175] width 441 height 14
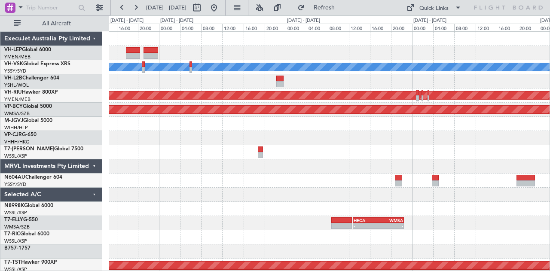
scroll to position [27, 0]
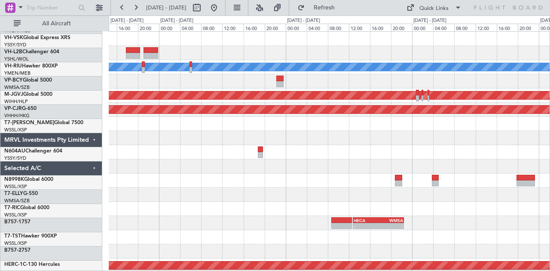
click at [284, 174] on div at bounding box center [329, 181] width 441 height 14
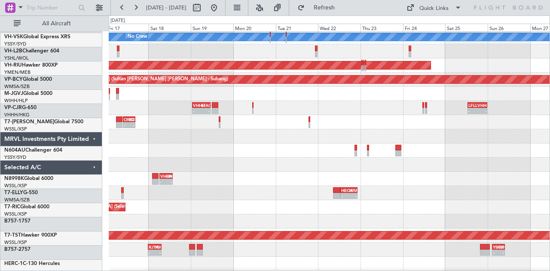
scroll to position [42, 0]
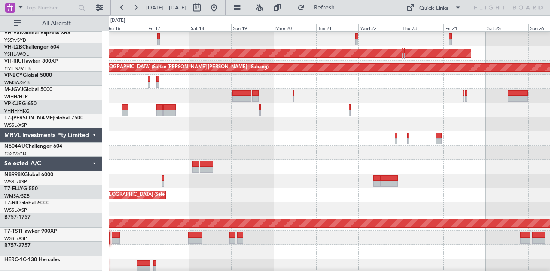
click at [144, 160] on div at bounding box center [329, 153] width 441 height 14
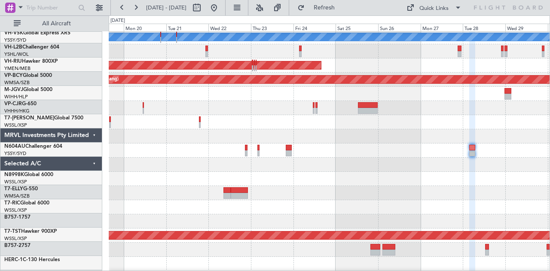
scroll to position [30, 0]
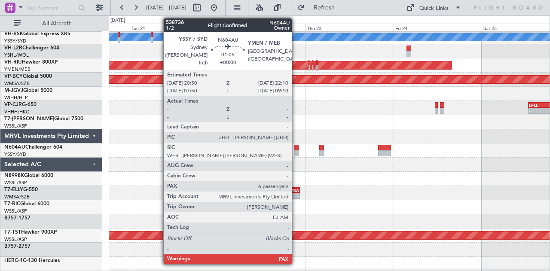
click at [296, 149] on div at bounding box center [296, 148] width 5 height 6
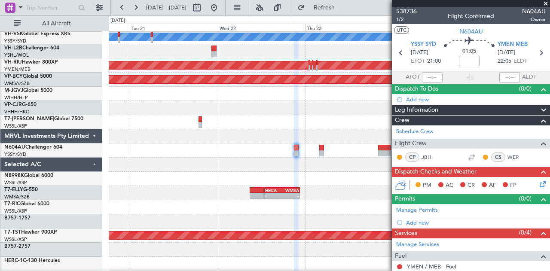
click at [546, 2] on span at bounding box center [545, 4] width 9 height 8
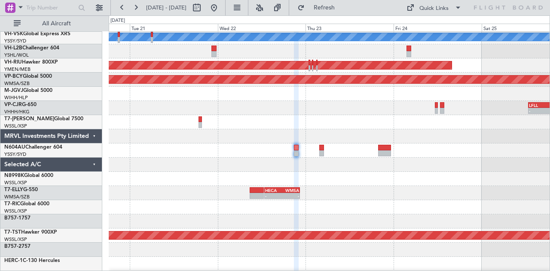
type input "0"
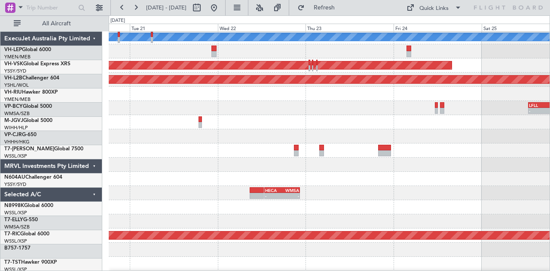
scroll to position [30, 0]
